Goal: Information Seeking & Learning: Learn about a topic

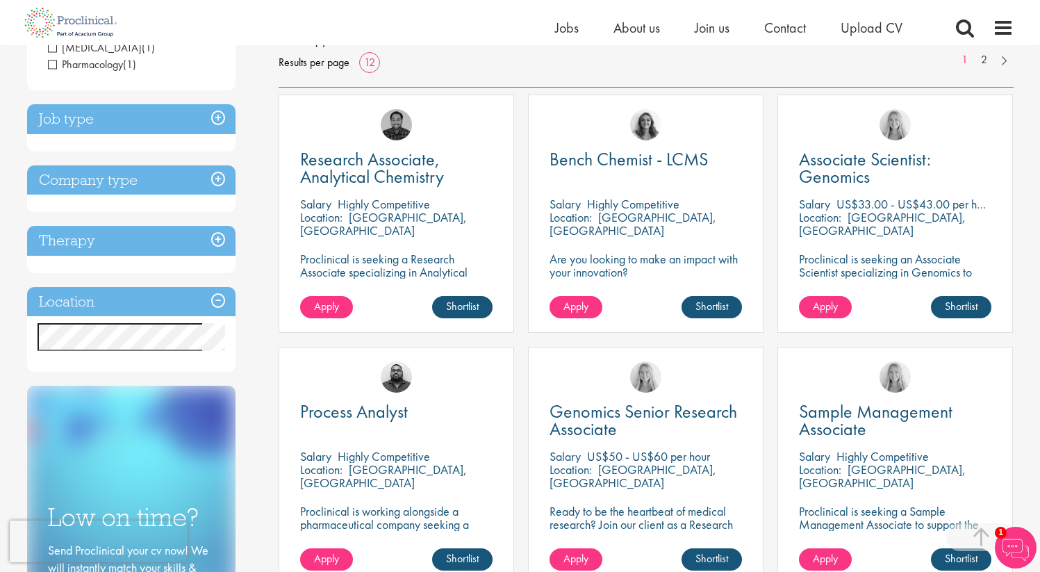
scroll to position [220, 0]
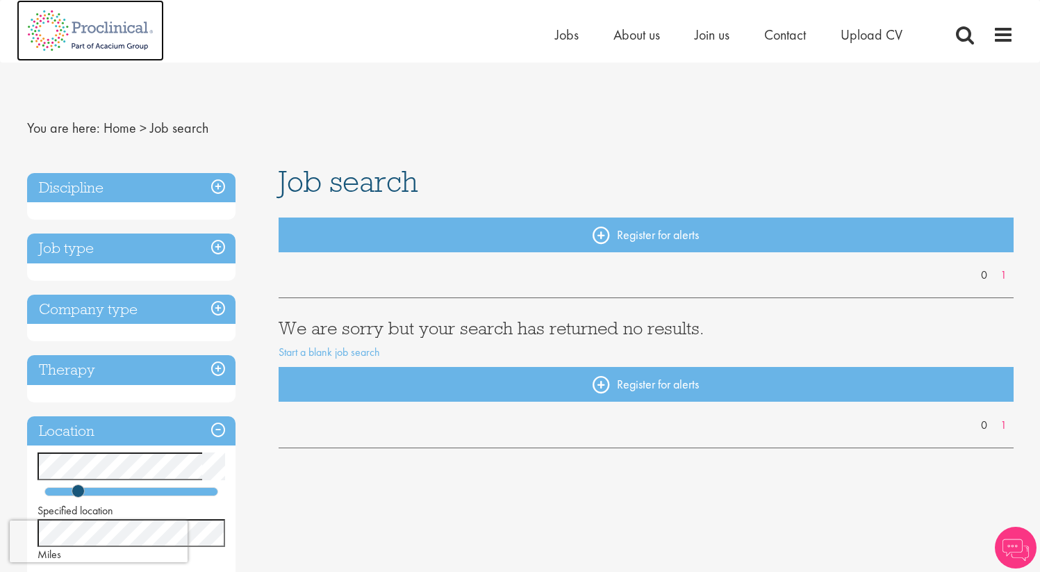
click at [125, 36] on img at bounding box center [90, 30] width 147 height 61
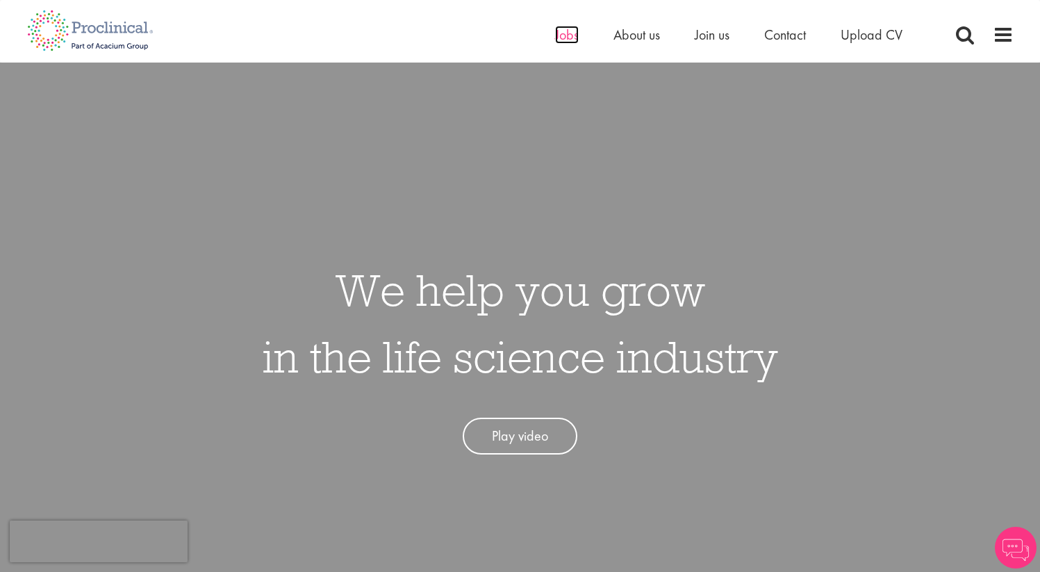
click at [559, 28] on span "Jobs" at bounding box center [567, 35] width 24 height 18
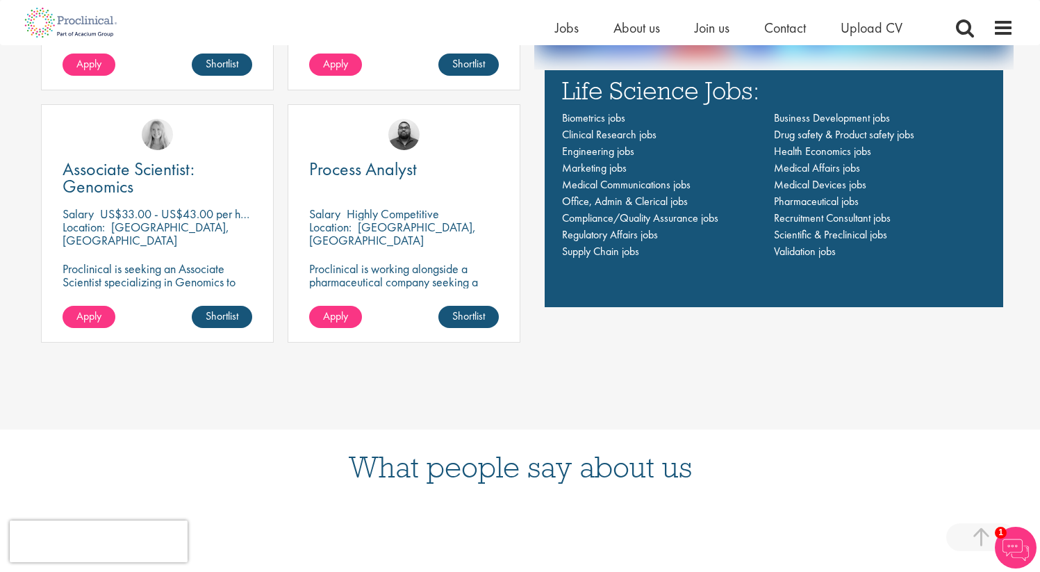
scroll to position [1166, 0]
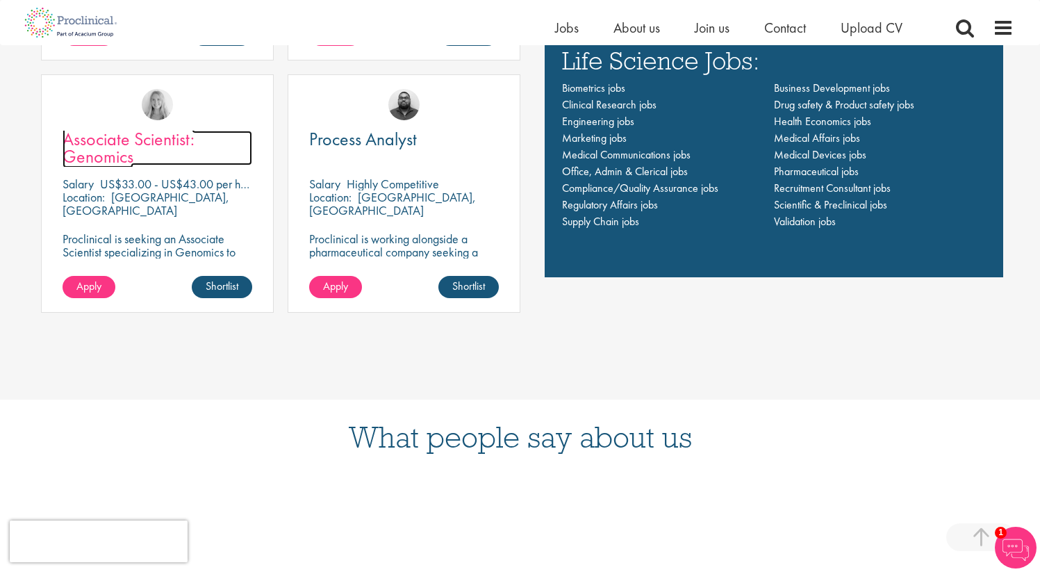
click at [184, 154] on link "Associate Scientist: Genomics" at bounding box center [158, 148] width 190 height 35
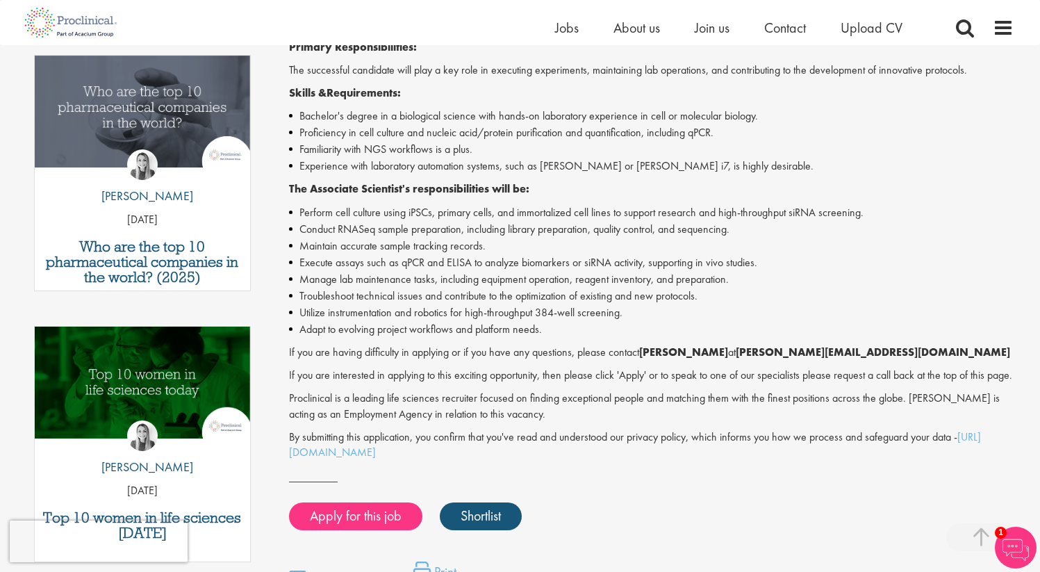
scroll to position [462, 0]
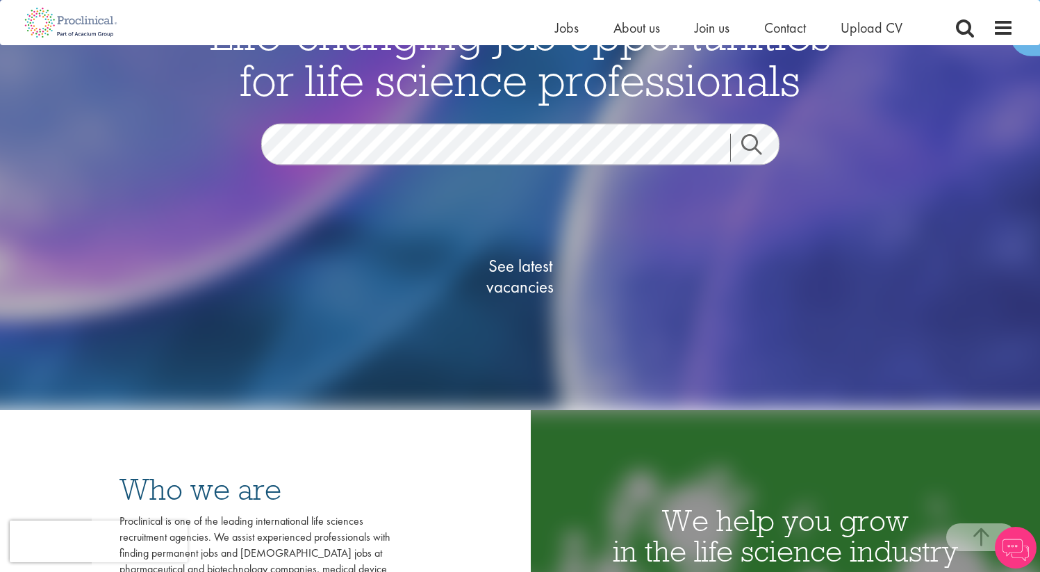
scroll to position [33, 0]
